Goal: Check status: Check status

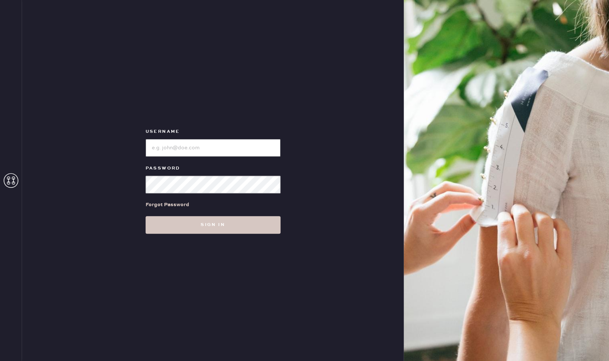
click at [171, 151] on input "loginName" at bounding box center [213, 148] width 135 height 18
type input "[EMAIL_ADDRESS][DOMAIN_NAME]"
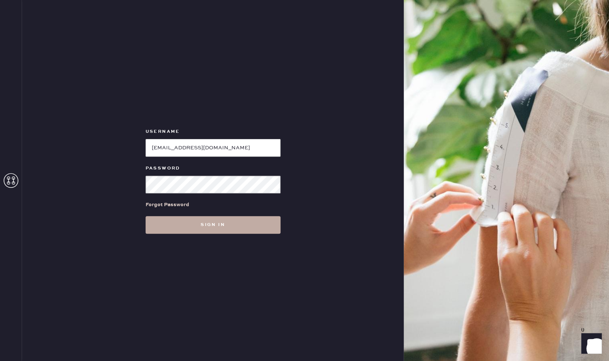
click at [205, 224] on button "Sign in" at bounding box center [213, 225] width 135 height 18
click at [178, 150] on input "loginName" at bounding box center [213, 148] width 135 height 18
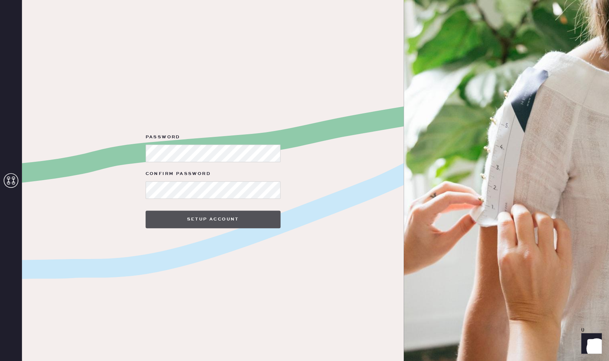
click at [200, 219] on button "Setup Account" at bounding box center [213, 220] width 135 height 18
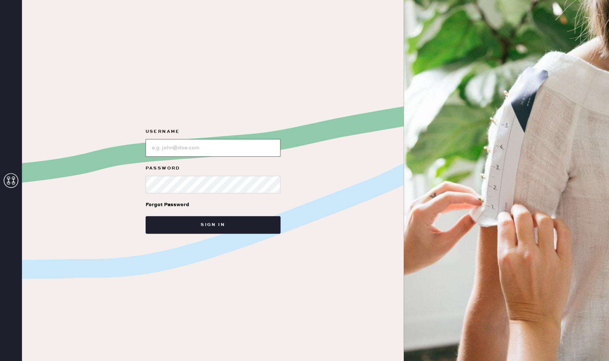
click at [185, 150] on input "loginName" at bounding box center [213, 148] width 135 height 18
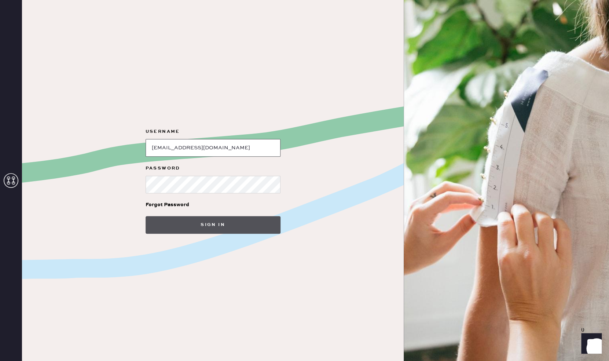
type input "[EMAIL_ADDRESS][DOMAIN_NAME]"
click at [218, 222] on button "Sign in" at bounding box center [213, 225] width 135 height 18
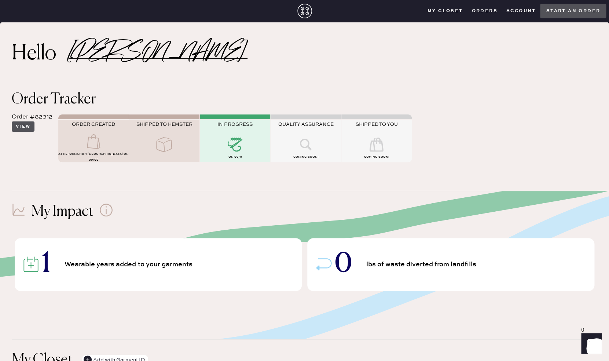
click at [25, 126] on button "View" at bounding box center [23, 126] width 23 height 10
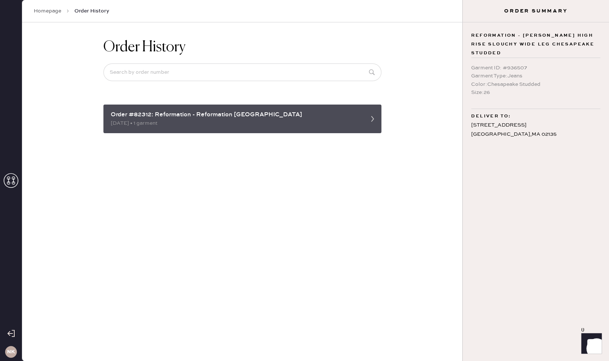
click at [244, 118] on div "Order #82312: Reformation - Reformation [GEOGRAPHIC_DATA]" at bounding box center [236, 114] width 250 height 9
click at [366, 115] on icon at bounding box center [372, 118] width 15 height 15
click at [376, 121] on icon at bounding box center [372, 118] width 15 height 15
